Goal: Task Accomplishment & Management: Use online tool/utility

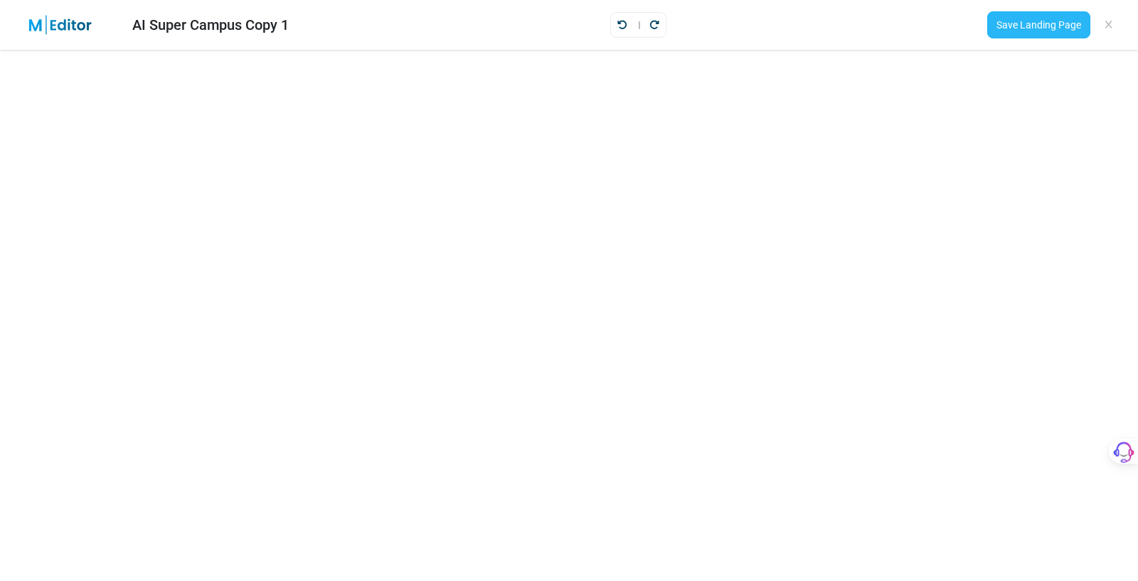
click at [1037, 18] on link "Save Landing Page" at bounding box center [1038, 24] width 103 height 27
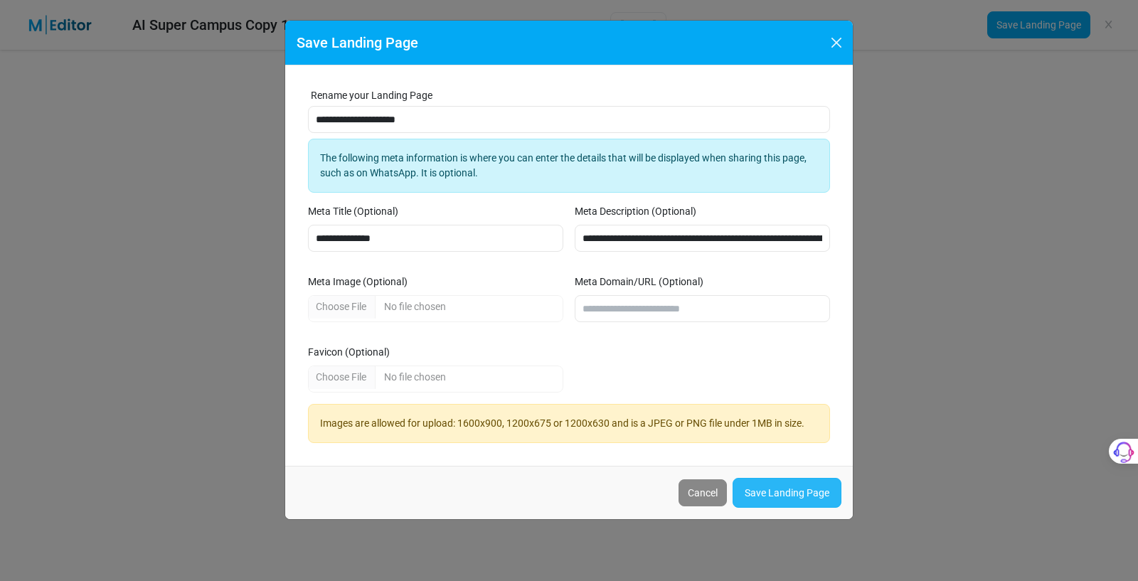
click at [793, 487] on link "Save Landing Page" at bounding box center [787, 493] width 109 height 30
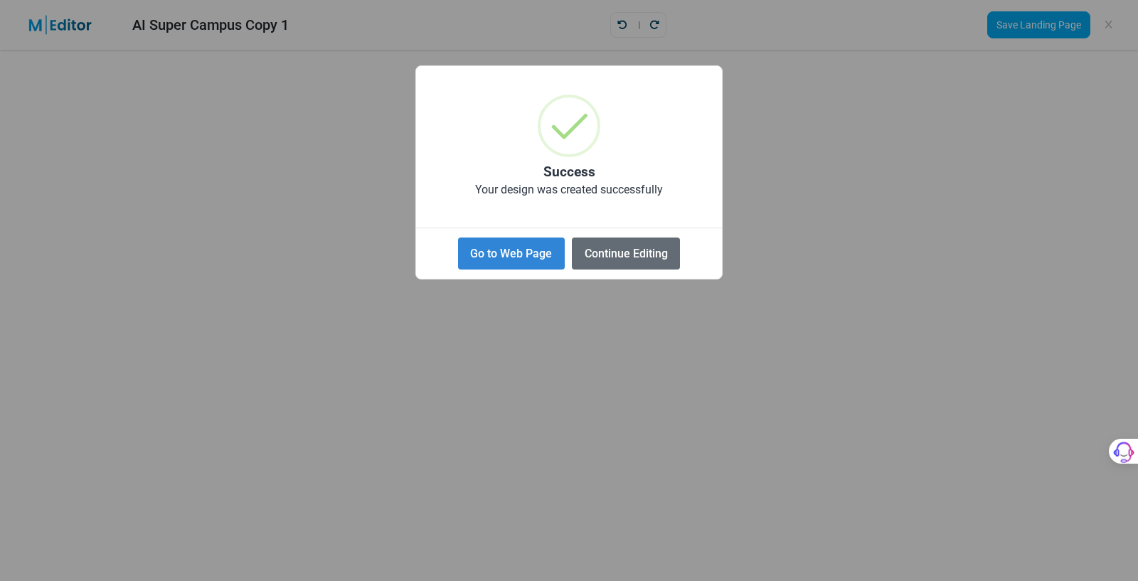
click at [622, 250] on button "Continue Editing" at bounding box center [626, 254] width 108 height 32
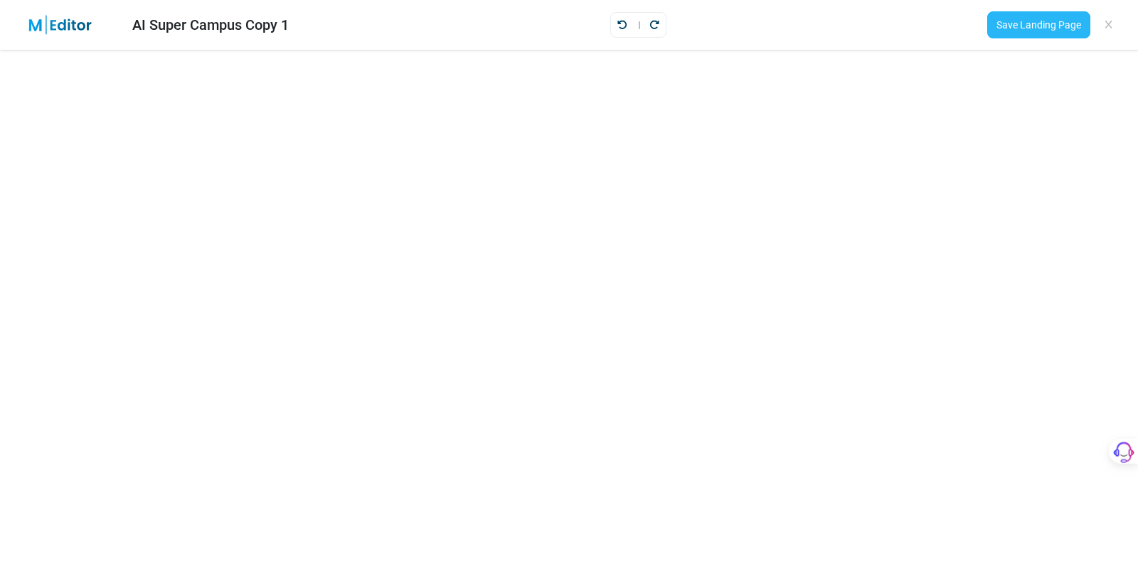
click at [1052, 23] on link "Save Landing Page" at bounding box center [1038, 24] width 103 height 27
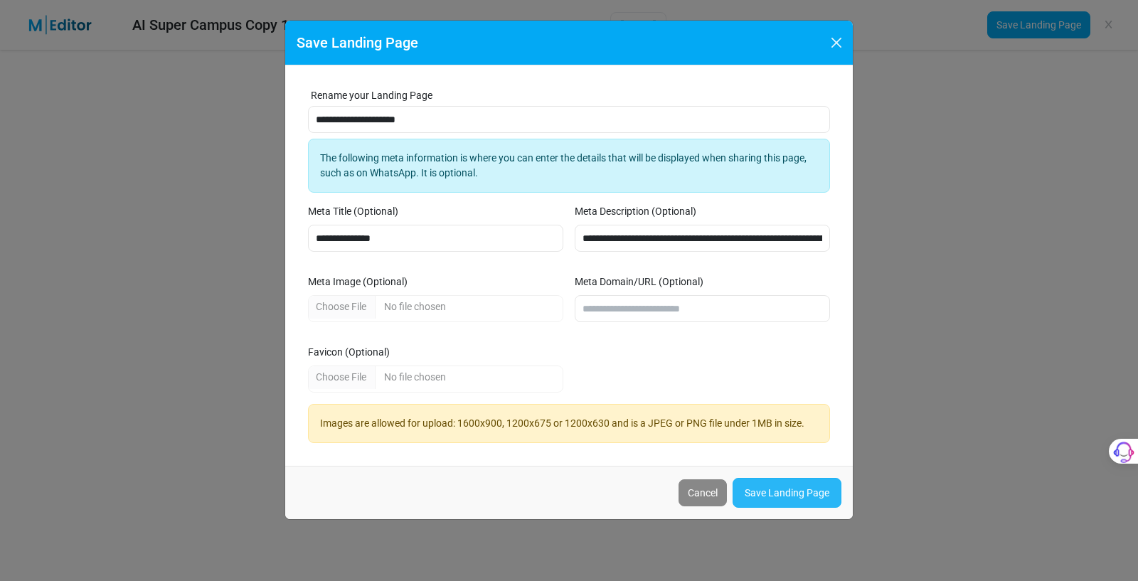
click at [785, 491] on link "Save Landing Page" at bounding box center [787, 493] width 109 height 30
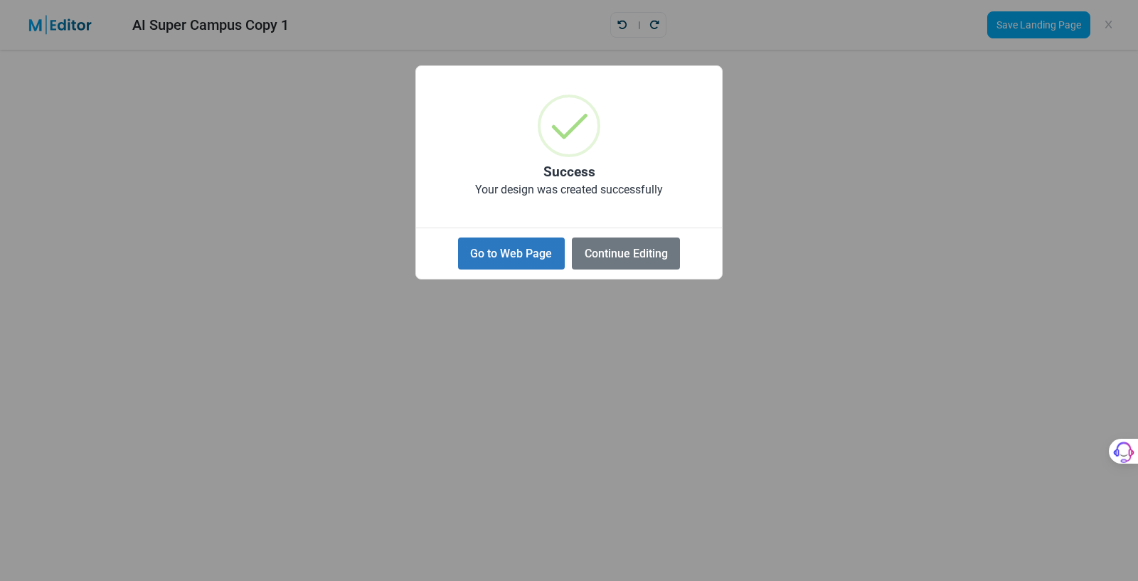
click at [531, 255] on button "Go to Web Page" at bounding box center [511, 254] width 107 height 32
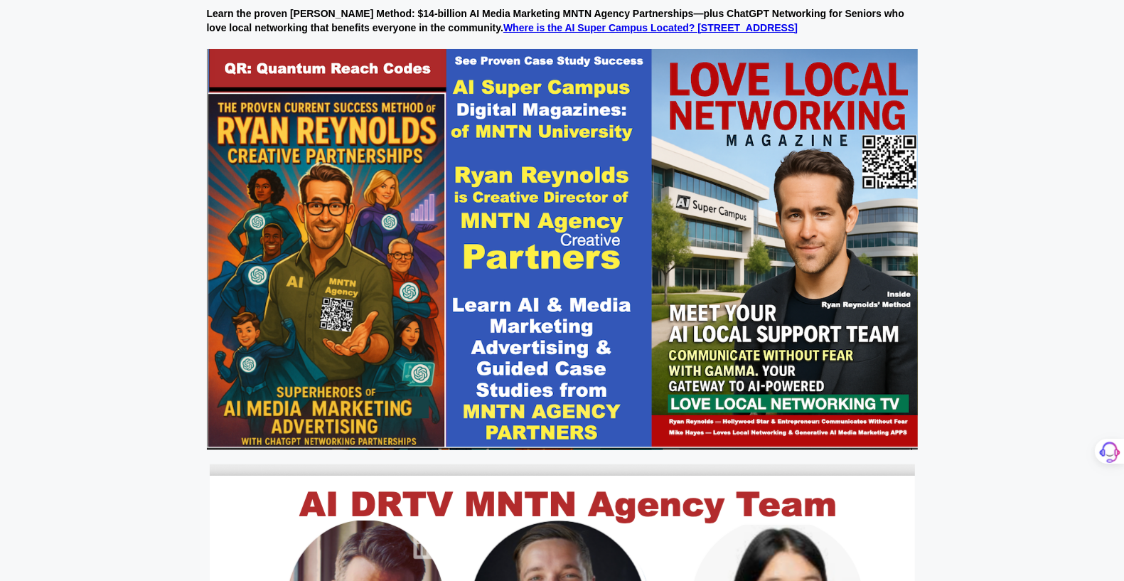
click at [602, 284] on img at bounding box center [562, 249] width 711 height 401
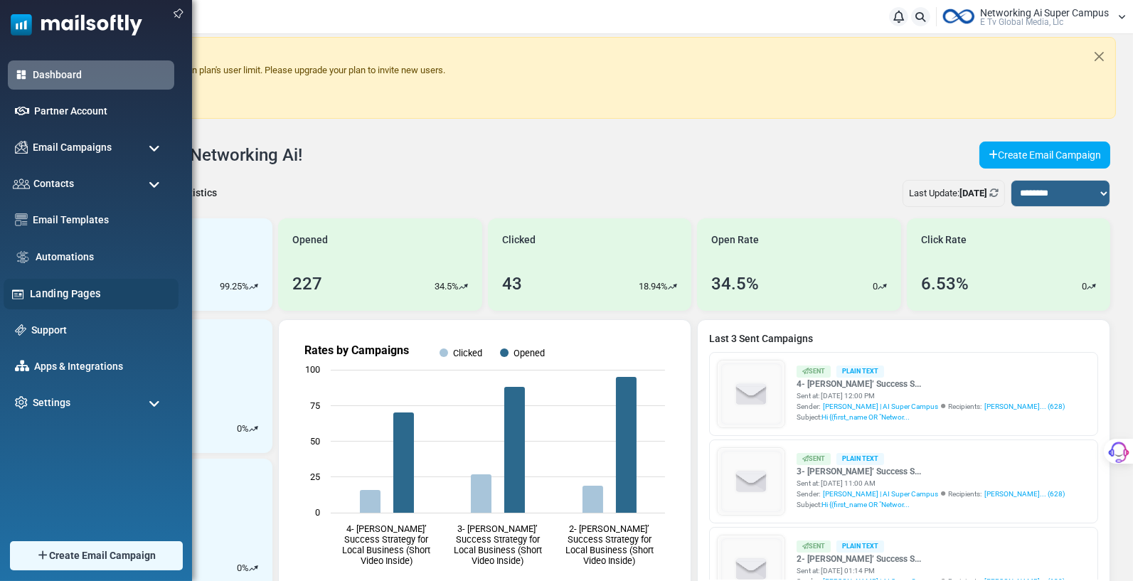
click at [49, 288] on link "Landing Pages" at bounding box center [100, 294] width 141 height 16
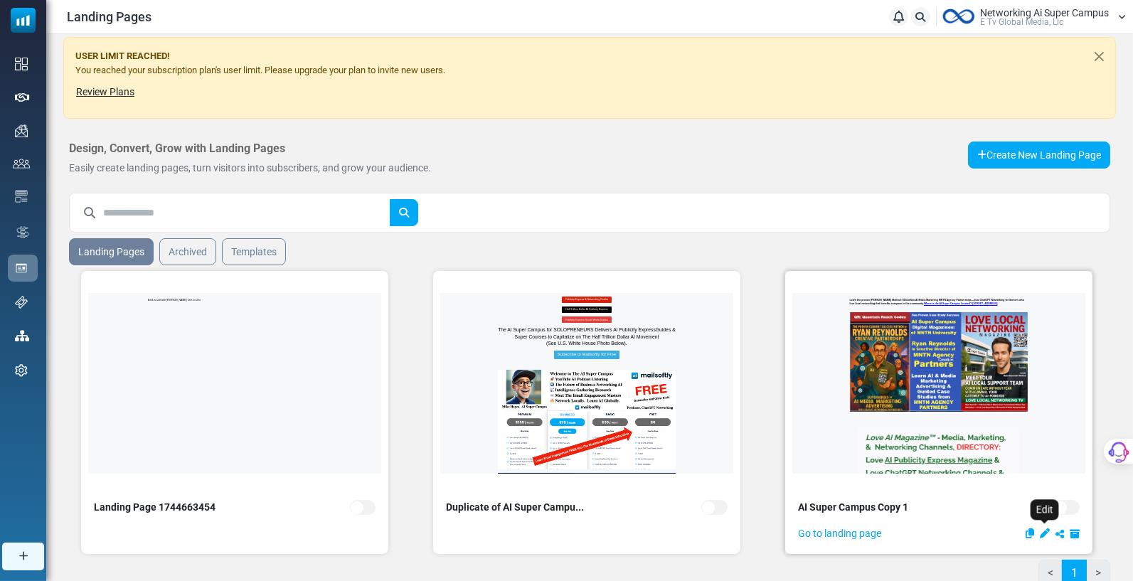
click at [1046, 531] on icon "Edit" at bounding box center [1045, 533] width 10 height 10
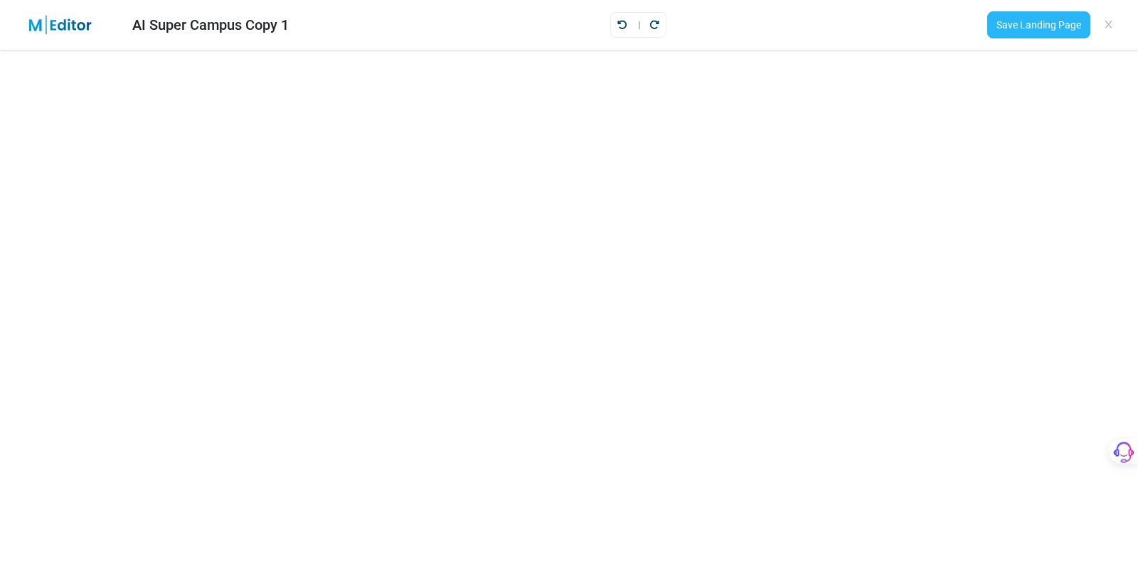
click at [1053, 24] on link "Save Landing Page" at bounding box center [1038, 24] width 103 height 27
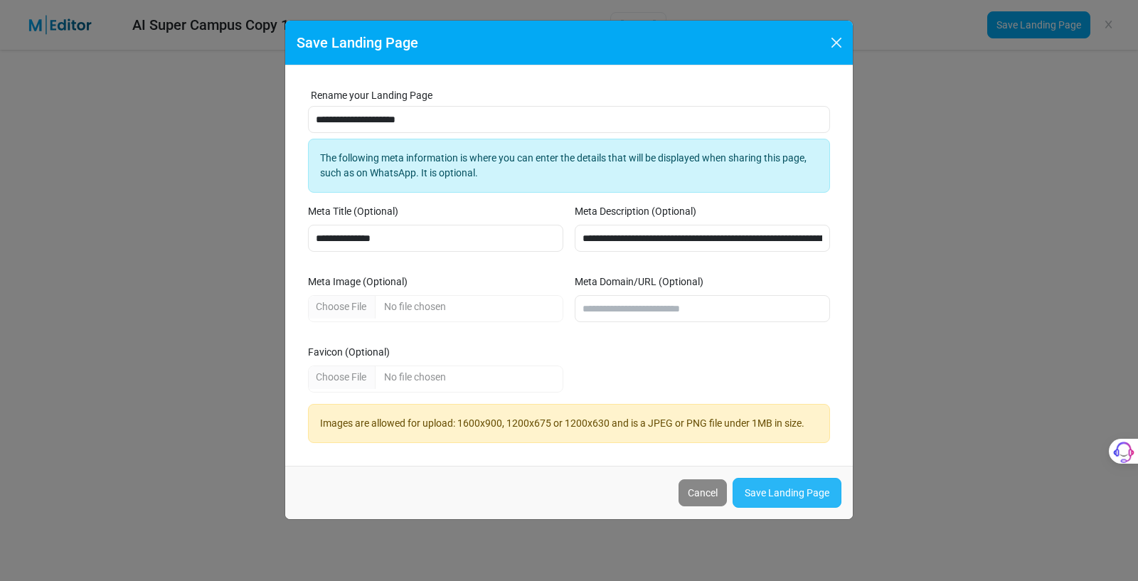
click at [767, 487] on link "Save Landing Page" at bounding box center [787, 493] width 109 height 30
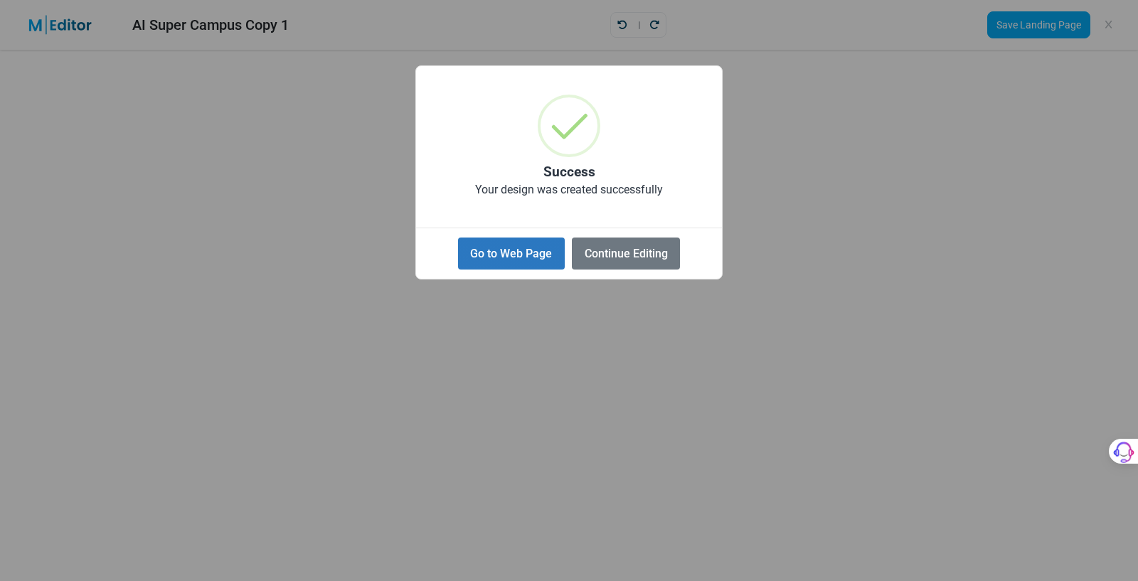
click at [516, 252] on button "Go to Web Page" at bounding box center [511, 254] width 107 height 32
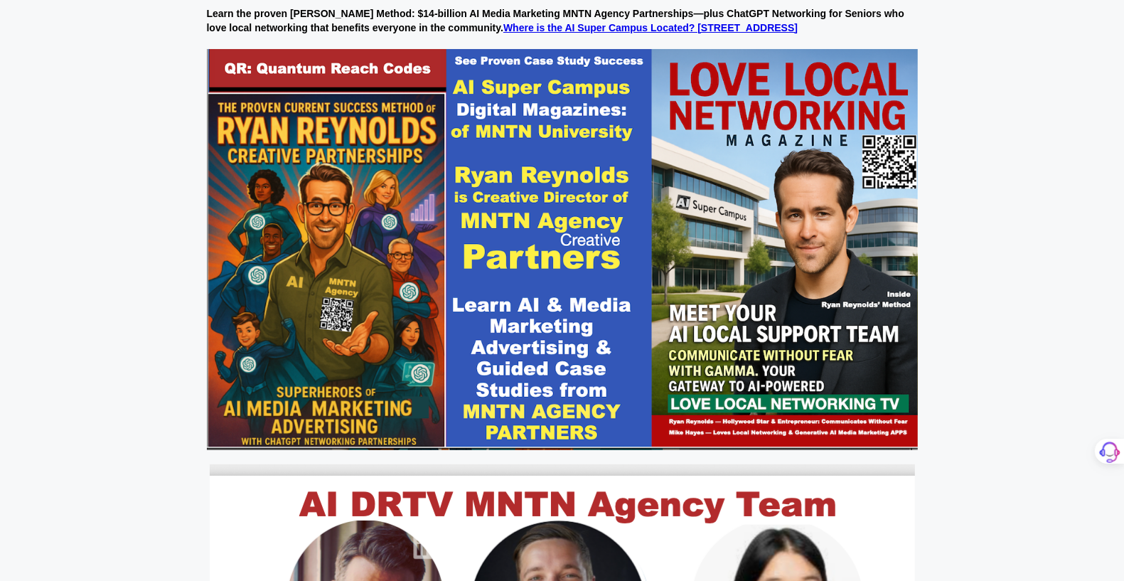
click at [674, 27] on link "Where is the AI Super Campus Located? [STREET_ADDRESS]" at bounding box center [651, 27] width 294 height 11
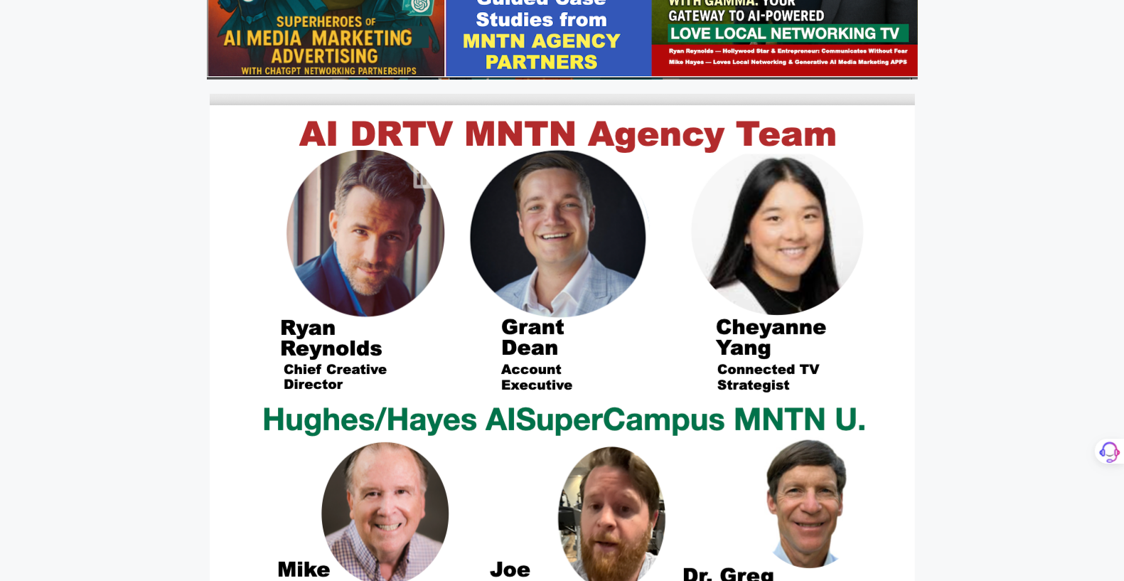
scroll to position [360, 0]
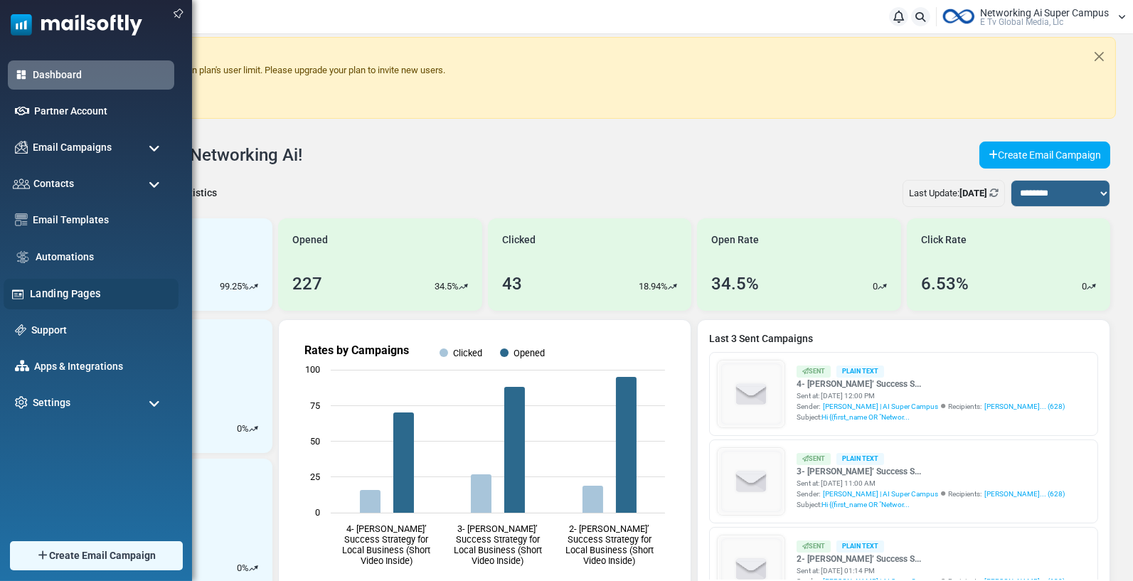
click at [83, 289] on link "Landing Pages" at bounding box center [100, 294] width 141 height 16
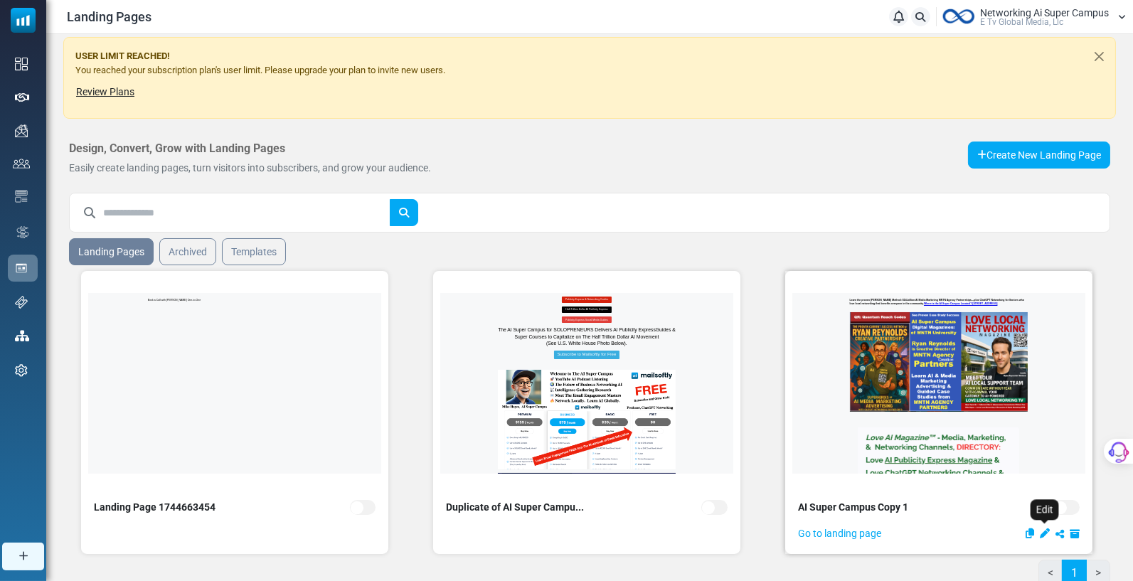
click at [1044, 528] on icon "Edit" at bounding box center [1045, 533] width 10 height 10
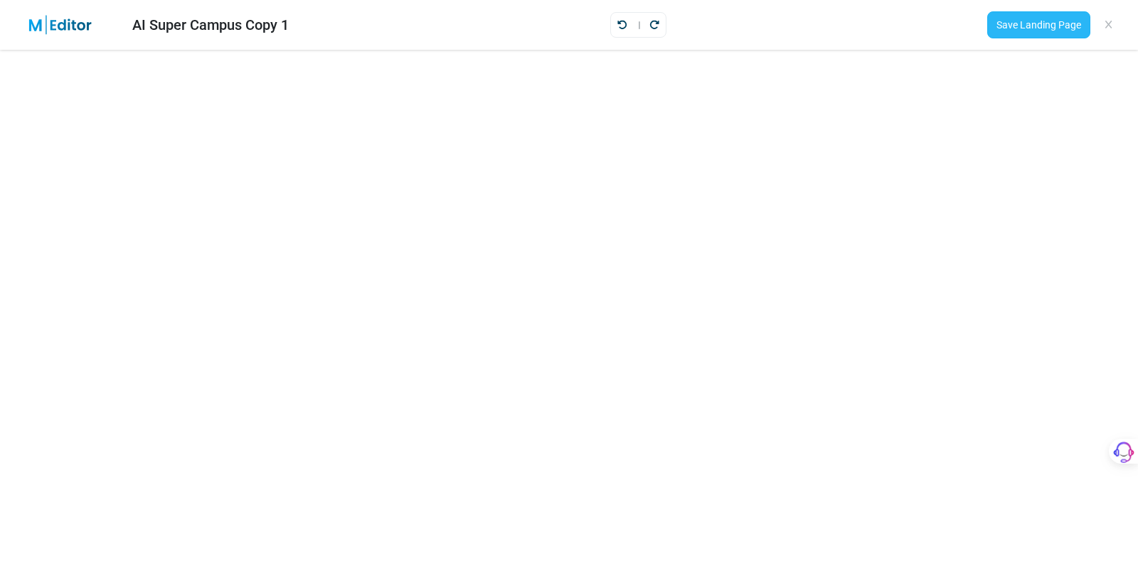
click at [1043, 19] on link "Save Landing Page" at bounding box center [1038, 24] width 103 height 27
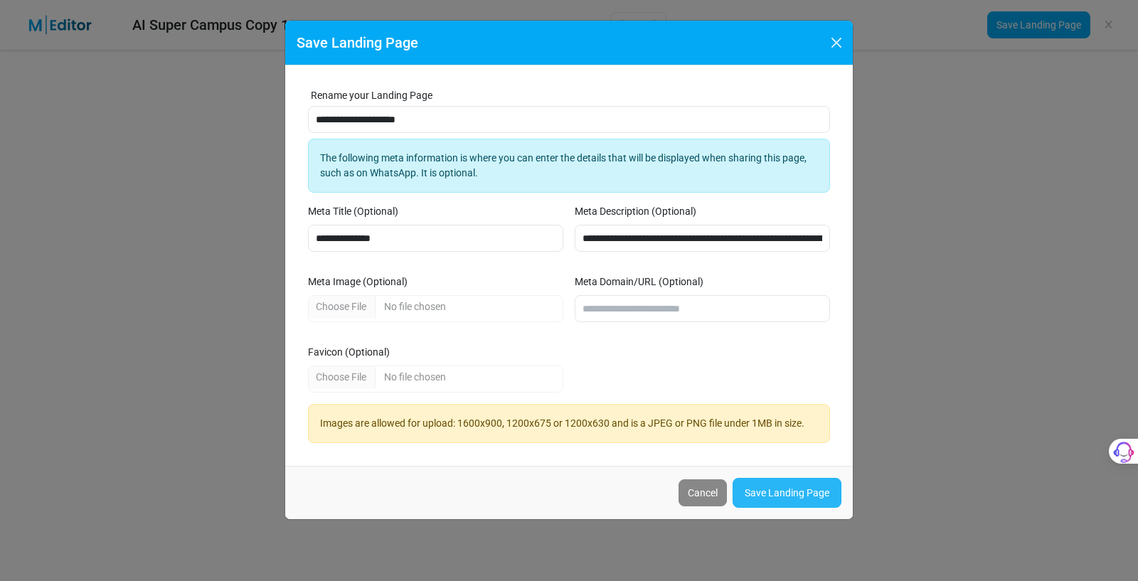
click at [787, 487] on link "Save Landing Page" at bounding box center [787, 493] width 109 height 30
